Goal: Task Accomplishment & Management: Use online tool/utility

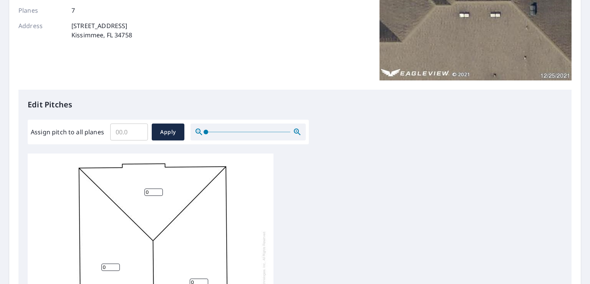
scroll to position [77, 0]
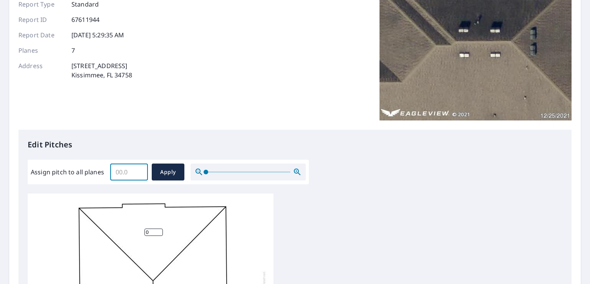
click at [129, 173] on input "Assign pitch to all planes" at bounding box center [129, 172] width 38 height 22
type input "5"
click at [162, 169] on span "Apply" at bounding box center [168, 172] width 20 height 10
type input "5"
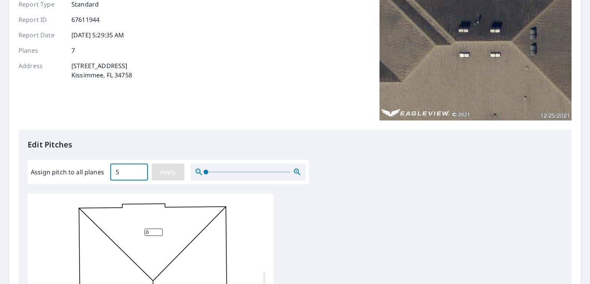
type input "5"
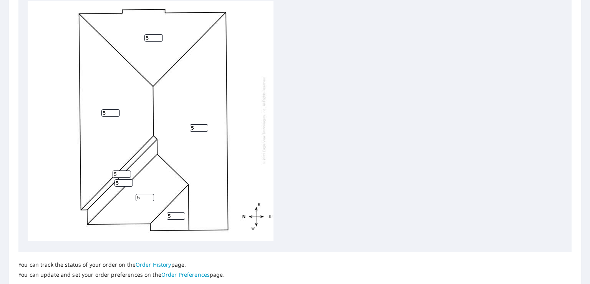
scroll to position [324, 0]
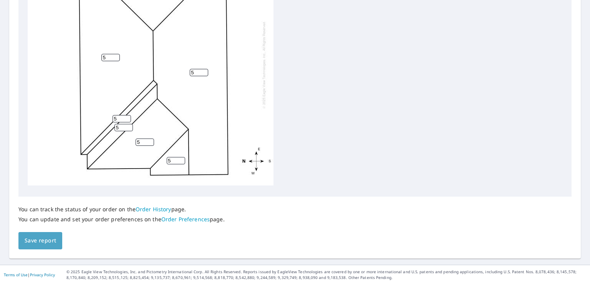
click at [47, 242] on span "Save report" at bounding box center [41, 241] width 32 height 10
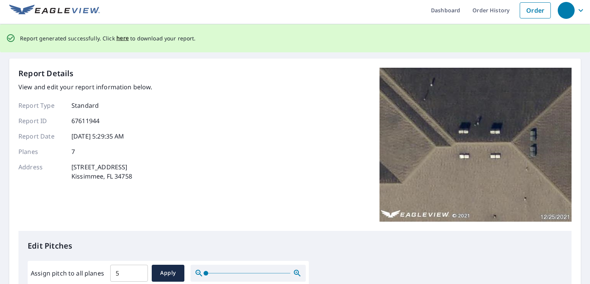
scroll to position [0, 0]
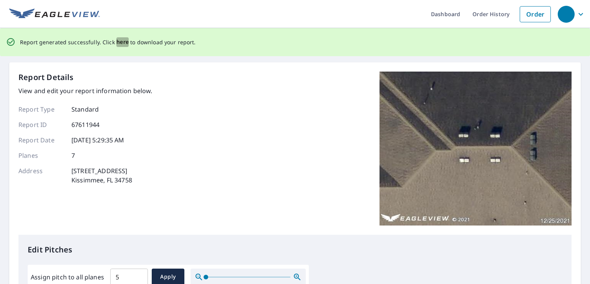
click at [120, 41] on span "here" at bounding box center [122, 42] width 13 height 10
